Goal: Check status: Check status

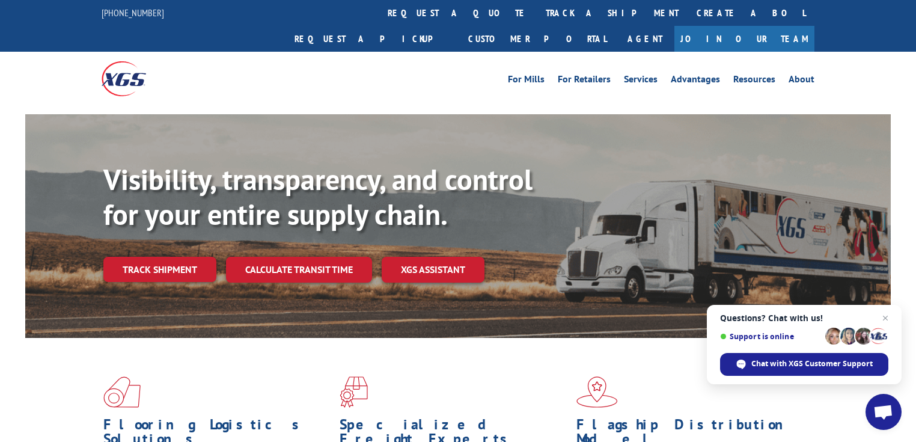
click at [875, 412] on span "Open chat" at bounding box center [883, 412] width 20 height 17
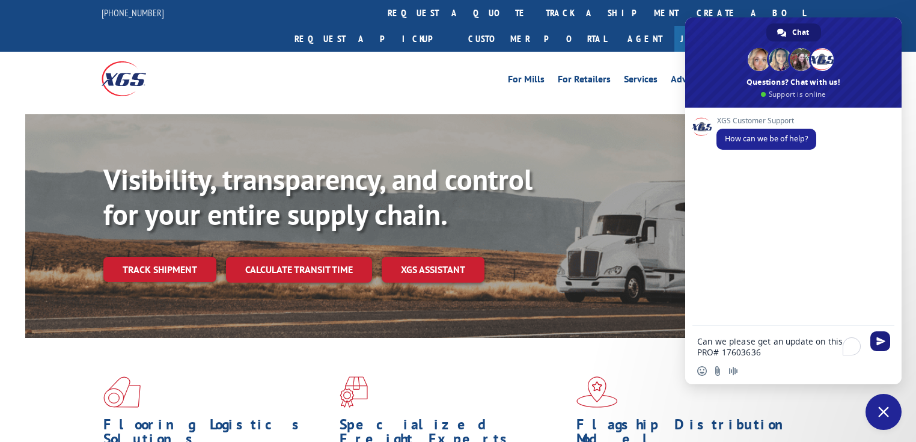
type textarea "Can we please get an update on this PRO# 17603636"
click at [880, 339] on span "Send" at bounding box center [880, 341] width 9 height 9
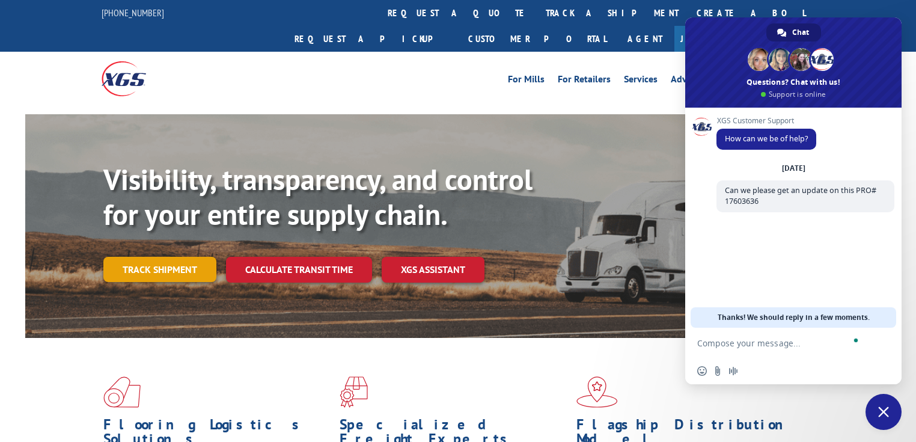
click at [166, 257] on link "Track shipment" at bounding box center [159, 269] width 113 height 25
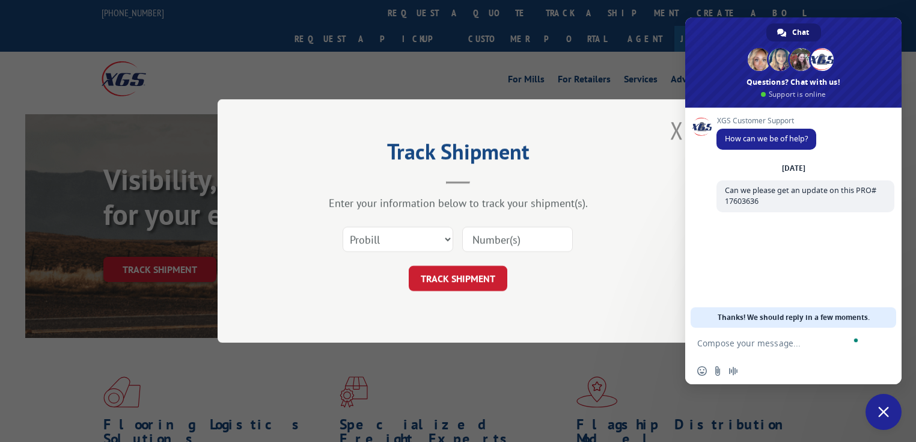
click at [478, 237] on input at bounding box center [517, 239] width 111 height 25
paste input "17603636"
type input "17603636"
click at [458, 278] on button "TRACK SHIPMENT" at bounding box center [458, 278] width 99 height 25
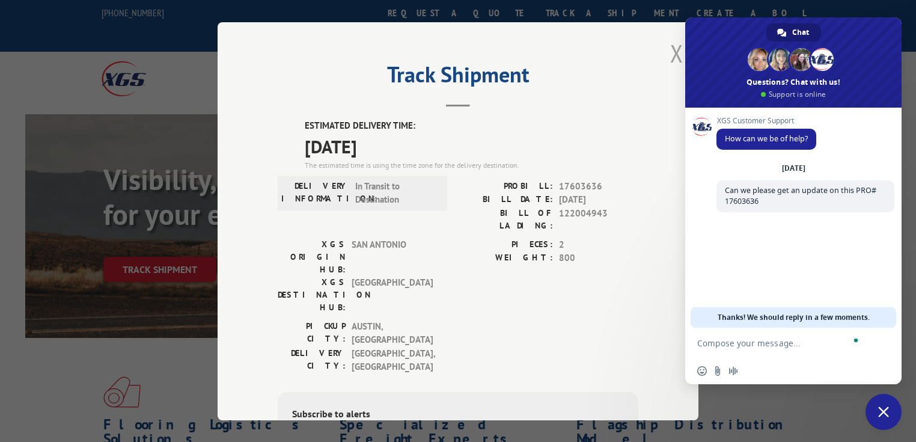
click at [673, 58] on button "Close modal" at bounding box center [676, 53] width 13 height 32
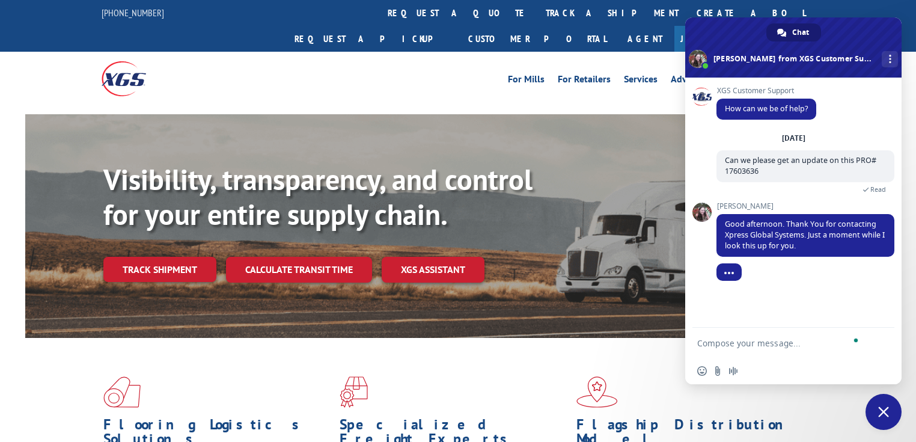
click at [752, 346] on textarea "To enrich screen reader interactions, please activate Accessibility in Grammarl…" at bounding box center [780, 343] width 166 height 11
type textarea "OK. Thank you"
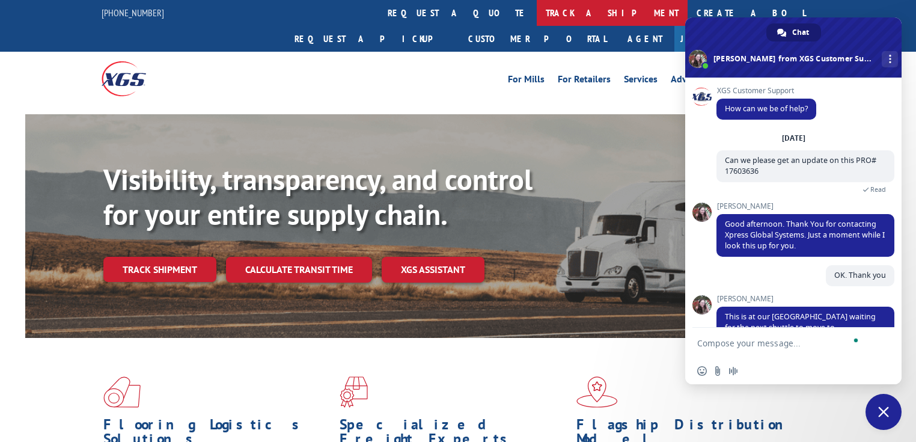
scroll to position [40, 0]
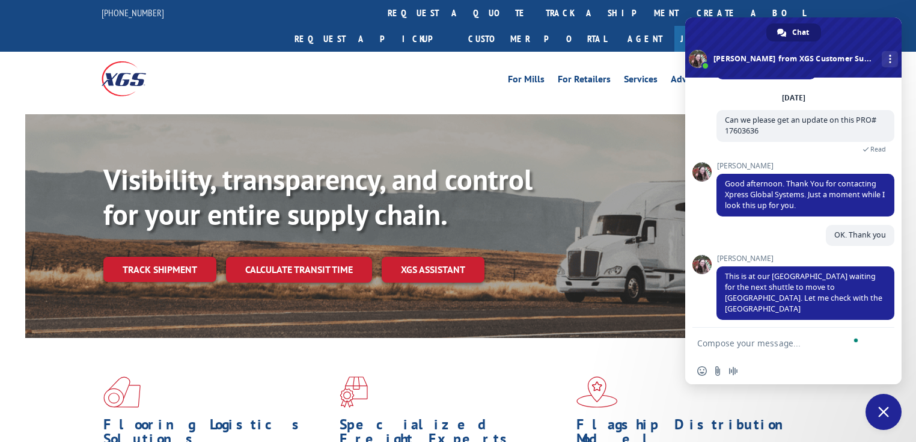
click at [745, 344] on textarea "To enrich screen reader interactions, please activate Accessibility in Grammarl…" at bounding box center [780, 343] width 166 height 11
type textarea "Ok"
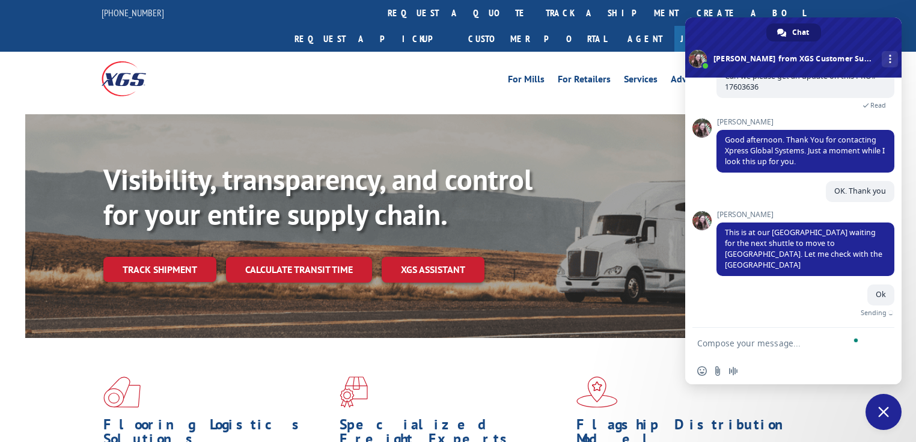
scroll to position [70, 0]
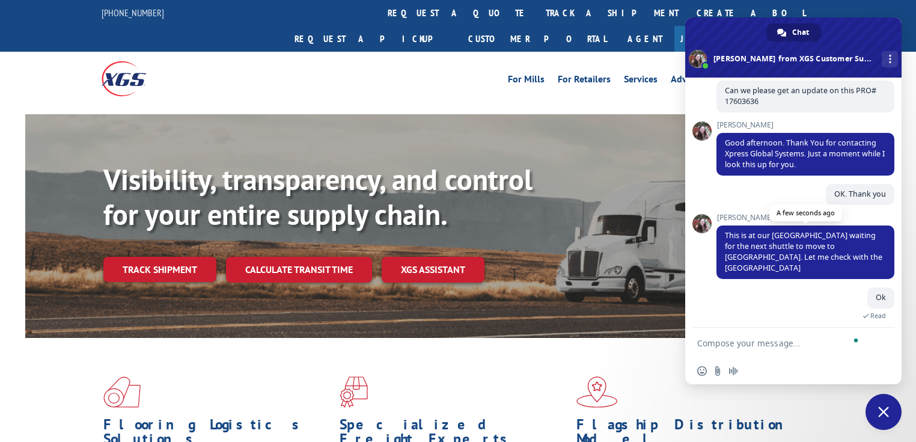
click at [745, 239] on span "This is at our [GEOGRAPHIC_DATA] waiting for the next shuttle to move to [GEOGR…" at bounding box center [803, 251] width 157 height 43
drag, startPoint x: 745, startPoint y: 239, endPoint x: 842, endPoint y: 250, distance: 98.0
click at [842, 250] on span "This is at our [GEOGRAPHIC_DATA] waiting for the next shuttle to move to [GEOGR…" at bounding box center [803, 251] width 157 height 43
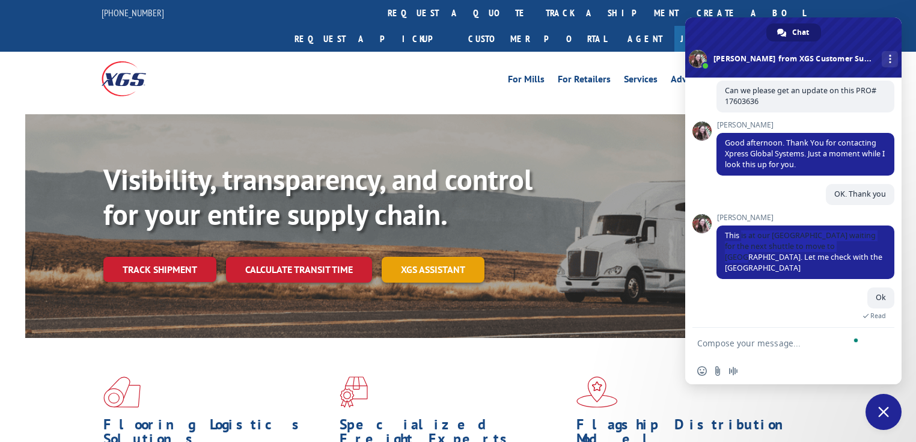
copy span "is at our [GEOGRAPHIC_DATA] waiting for the next shuttle to move to [GEOGRAPHIC…"
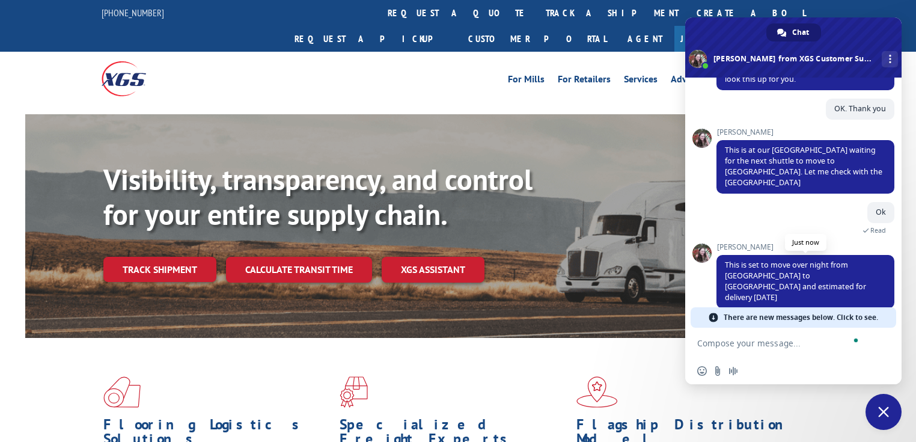
scroll to position [135, 0]
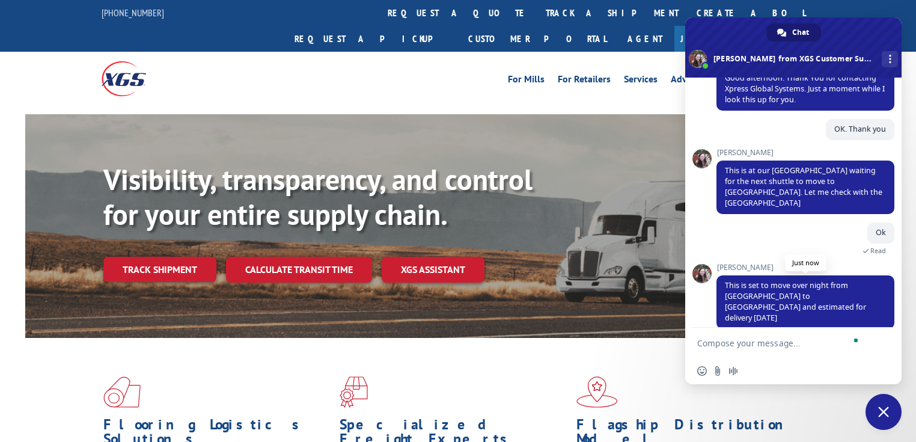
click at [731, 281] on span "This is set to move over night from [GEOGRAPHIC_DATA] to [GEOGRAPHIC_DATA] and …" at bounding box center [795, 301] width 141 height 43
drag, startPoint x: 731, startPoint y: 281, endPoint x: 773, endPoint y: 303, distance: 47.3
click at [773, 303] on span "This is set to move over night from [GEOGRAPHIC_DATA] to [GEOGRAPHIC_DATA] and …" at bounding box center [805, 301] width 178 height 53
copy span "This is set to move over night from [GEOGRAPHIC_DATA] to [GEOGRAPHIC_DATA] and …"
click at [740, 341] on textarea "To enrich screen reader interactions, please activate Accessibility in Grammarl…" at bounding box center [780, 343] width 166 height 11
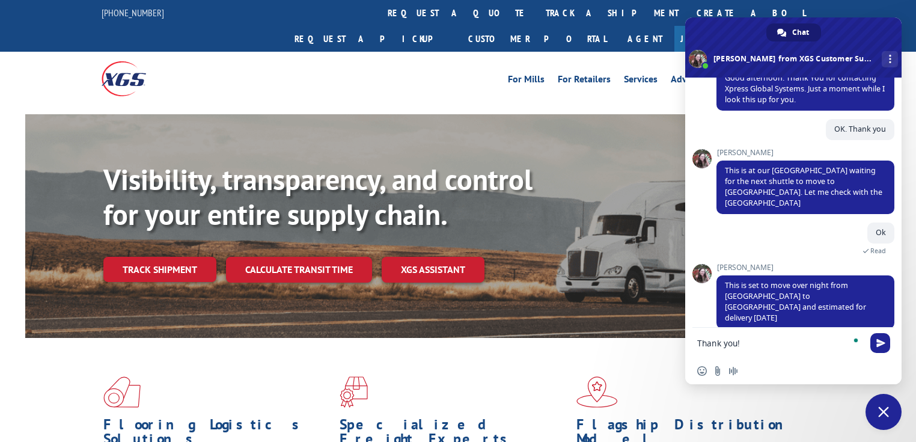
type textarea "Thank you!!"
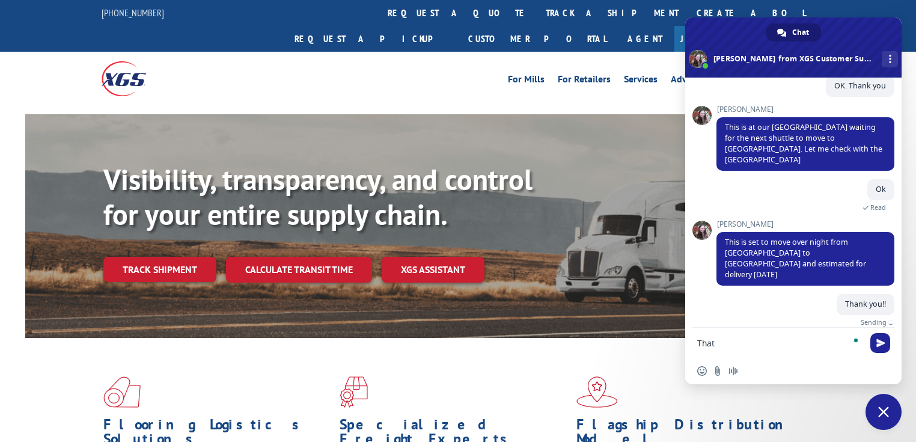
scroll to position [164, 0]
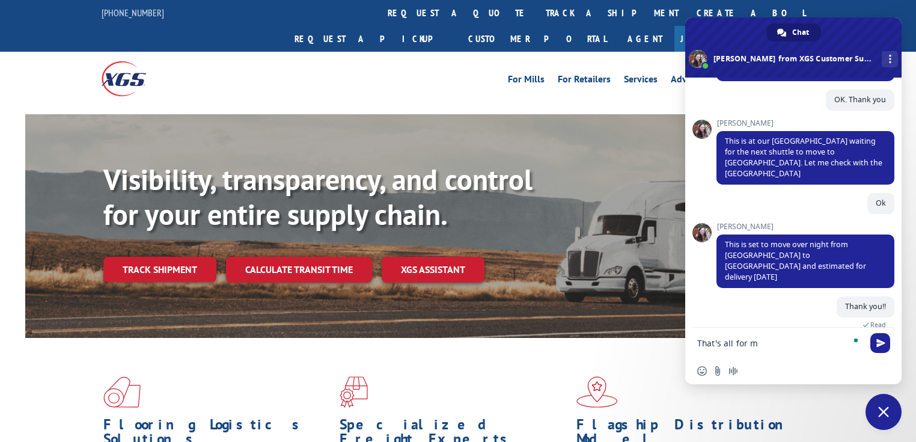
type textarea "That's all for me"
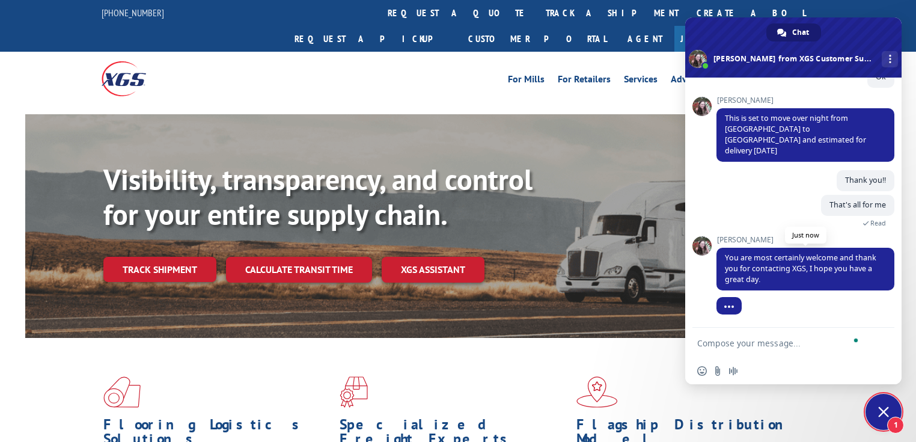
scroll to position [278, 0]
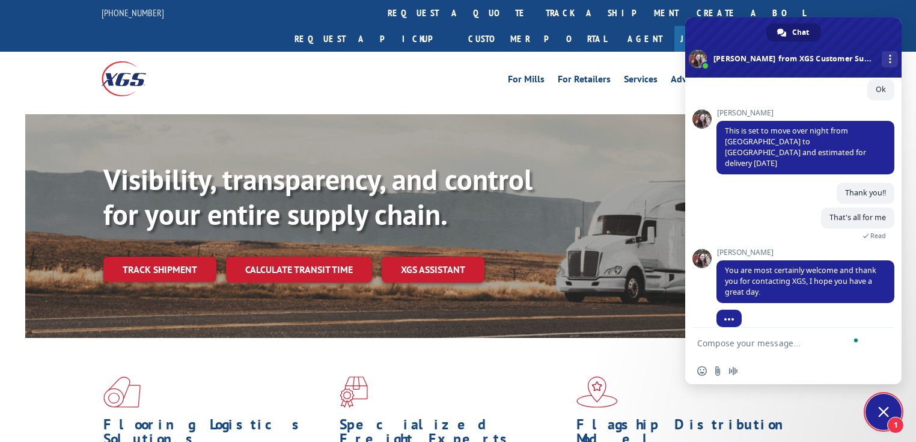
click at [772, 346] on textarea "To enrich screen reader interactions, please activate Accessibility in Grammarl…" at bounding box center [780, 343] width 166 height 11
type textarea "You too!"
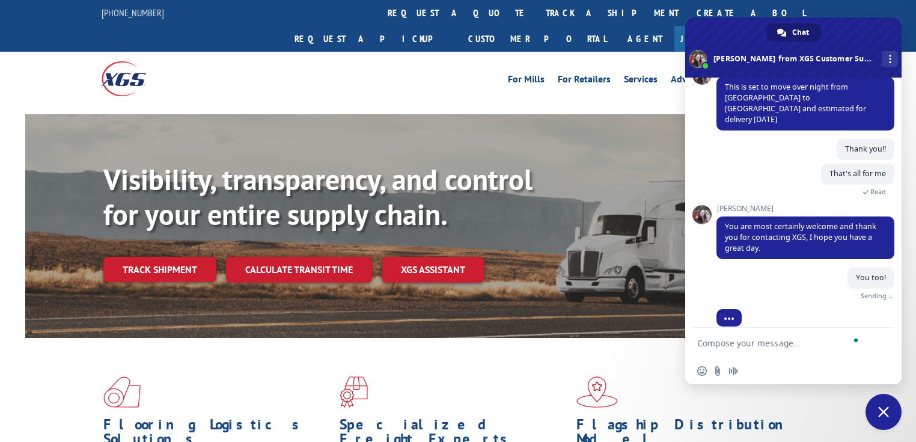
scroll to position [308, 0]
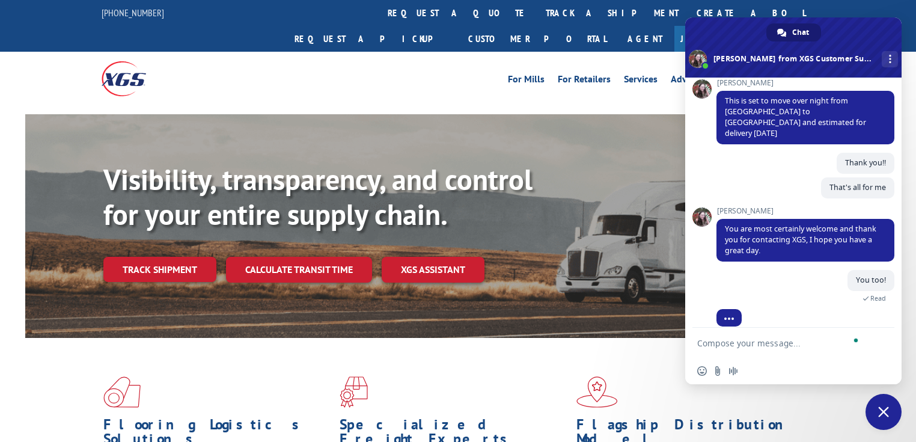
click at [888, 415] on span "Close chat" at bounding box center [883, 411] width 11 height 11
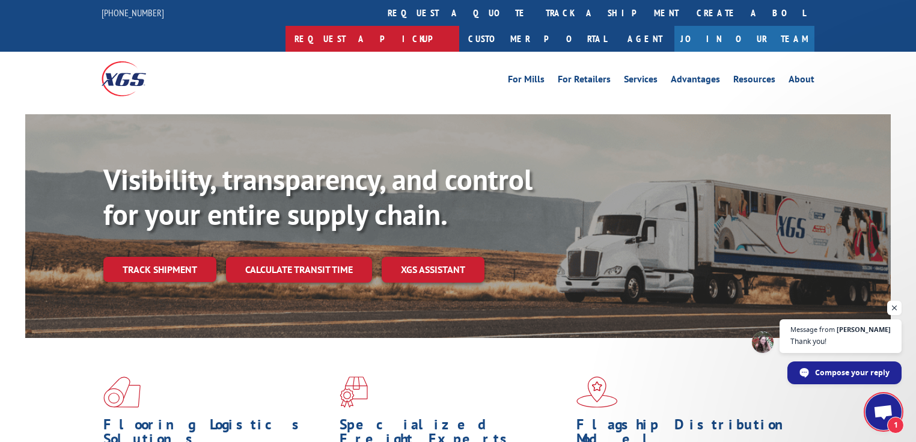
scroll to position [326, 0]
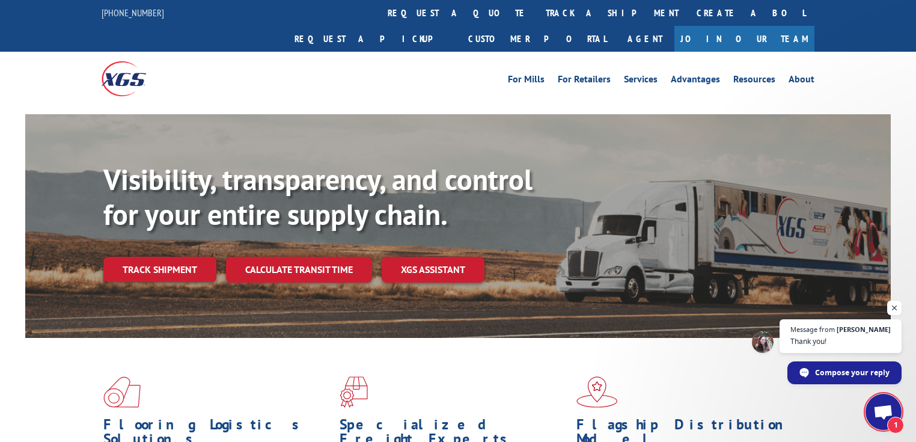
click at [877, 409] on span "Open chat" at bounding box center [883, 412] width 20 height 17
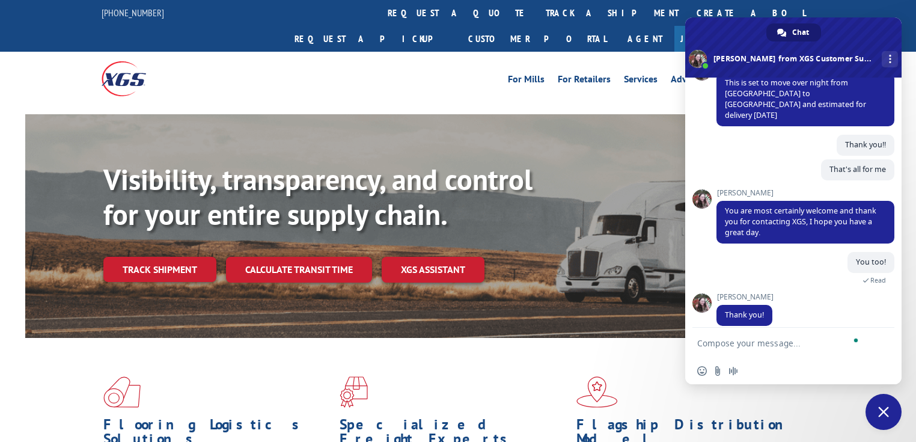
click at [885, 407] on span "Close chat" at bounding box center [883, 411] width 11 height 11
